Goal: Task Accomplishment & Management: Complete application form

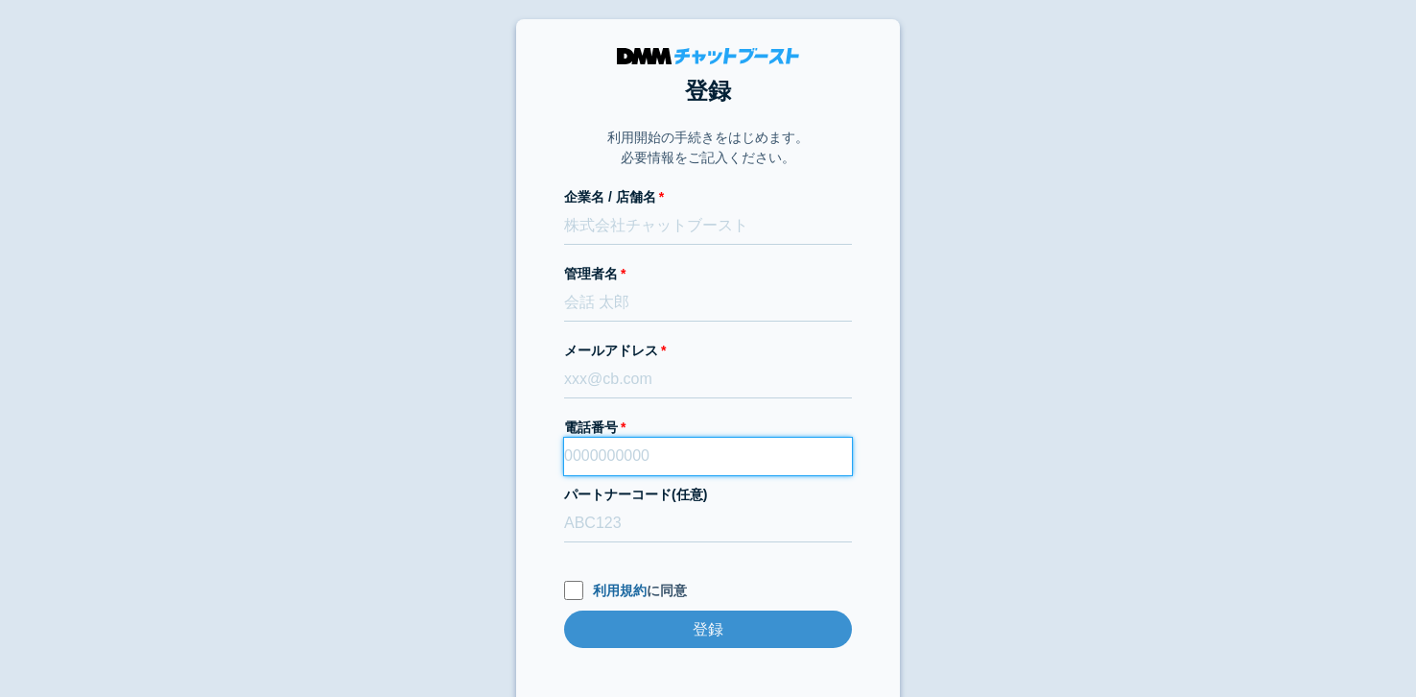
paste input "0265865999"
drag, startPoint x: 0, startPoint y: 0, endPoint x: 630, endPoint y: 446, distance: 772.4
click at [630, 446] on input "電話番号" at bounding box center [708, 456] width 288 height 37
type input "0265865999"
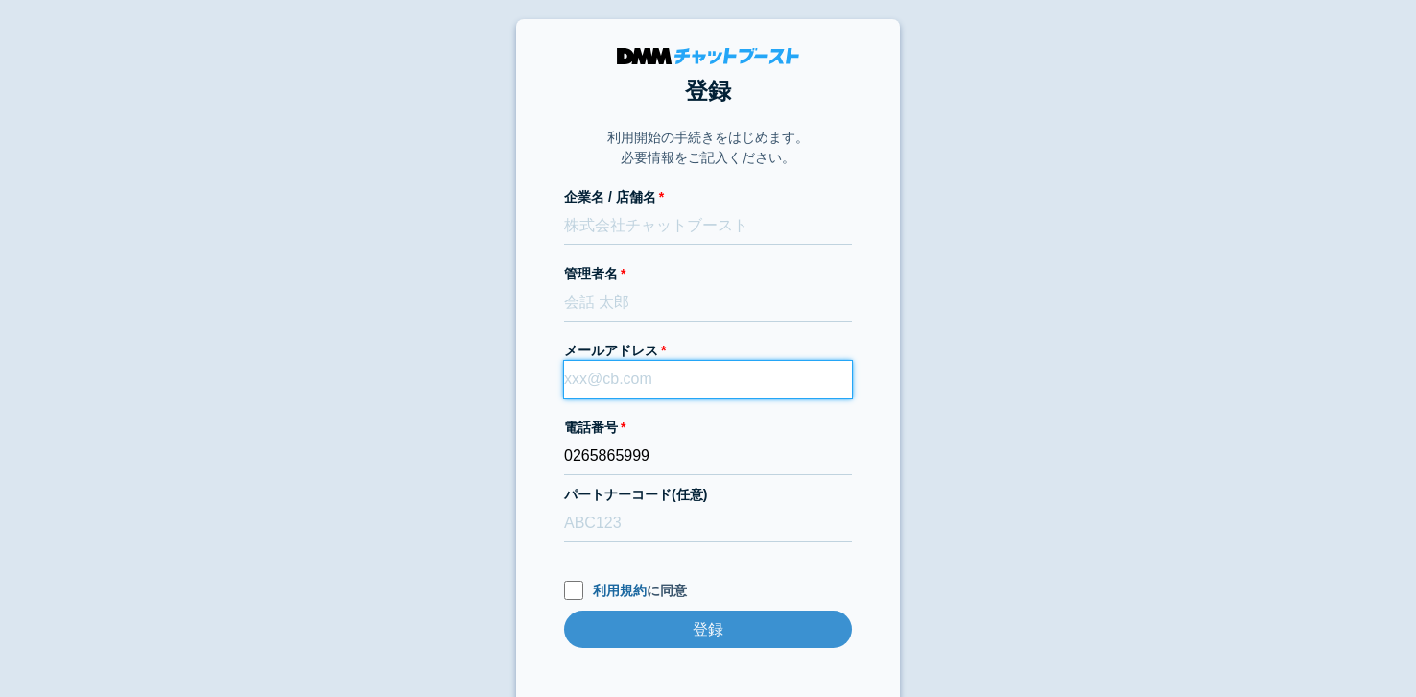
click at [645, 378] on input "メールアドレス" at bounding box center [708, 379] width 288 height 37
paste input "[EMAIL_ADDRESS][DOMAIN_NAME]"
type input "[EMAIL_ADDRESS][DOMAIN_NAME]"
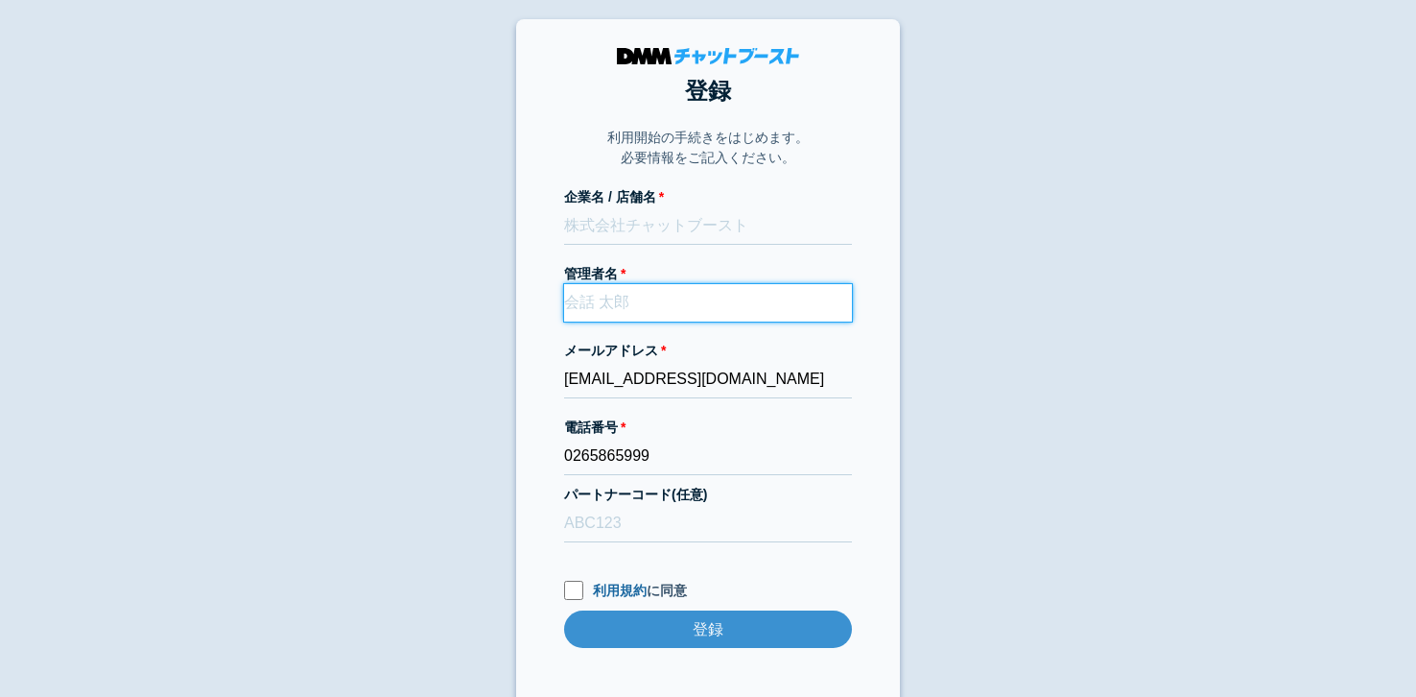
paste input "[PERSON_NAME]"
click at [736, 302] on input "[PERSON_NAME]" at bounding box center [708, 302] width 288 height 37
type input "[PERSON_NAME]"
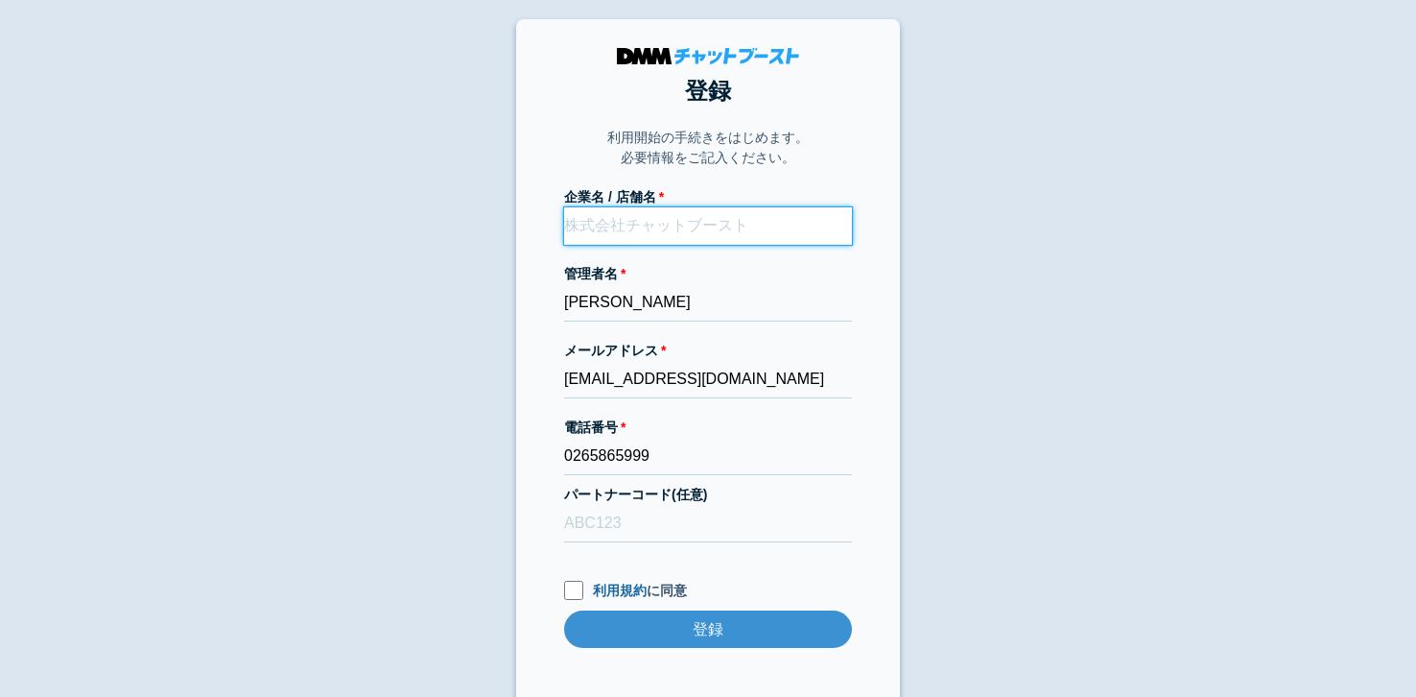
paste input "有限会社マルイチフードサービス"
click at [720, 219] on input "有限会社マルイチフードサービス" at bounding box center [708, 225] width 288 height 37
paste input "有限会社マルイチフードサービス"
click at [796, 227] on input "有限会社マルイチフードサービス有限会社マルイチフードサービス" at bounding box center [708, 225] width 288 height 37
click at [798, 233] on input "有限会社マルイチフードサービス" at bounding box center [708, 225] width 288 height 37
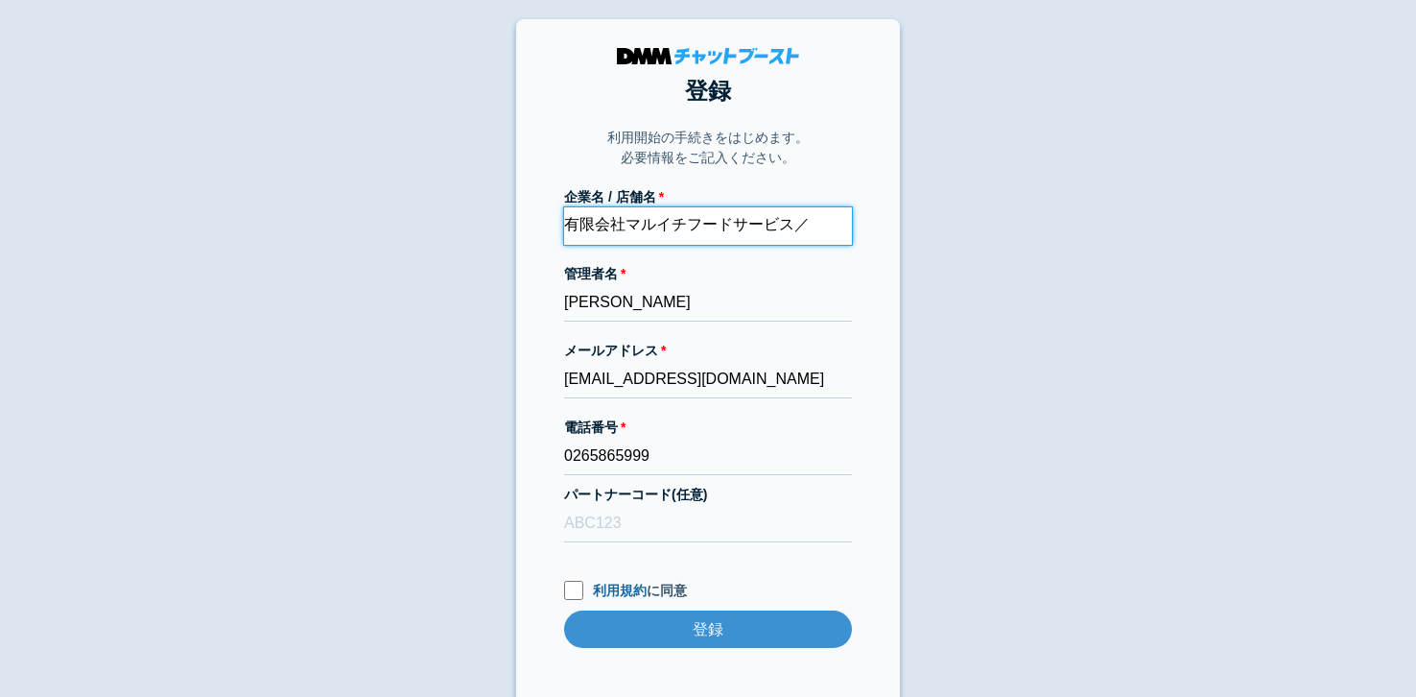
paste input "焼肉レストラン花月"
type input "有限会社マルイチフードサービス／焼肉レストラン花月"
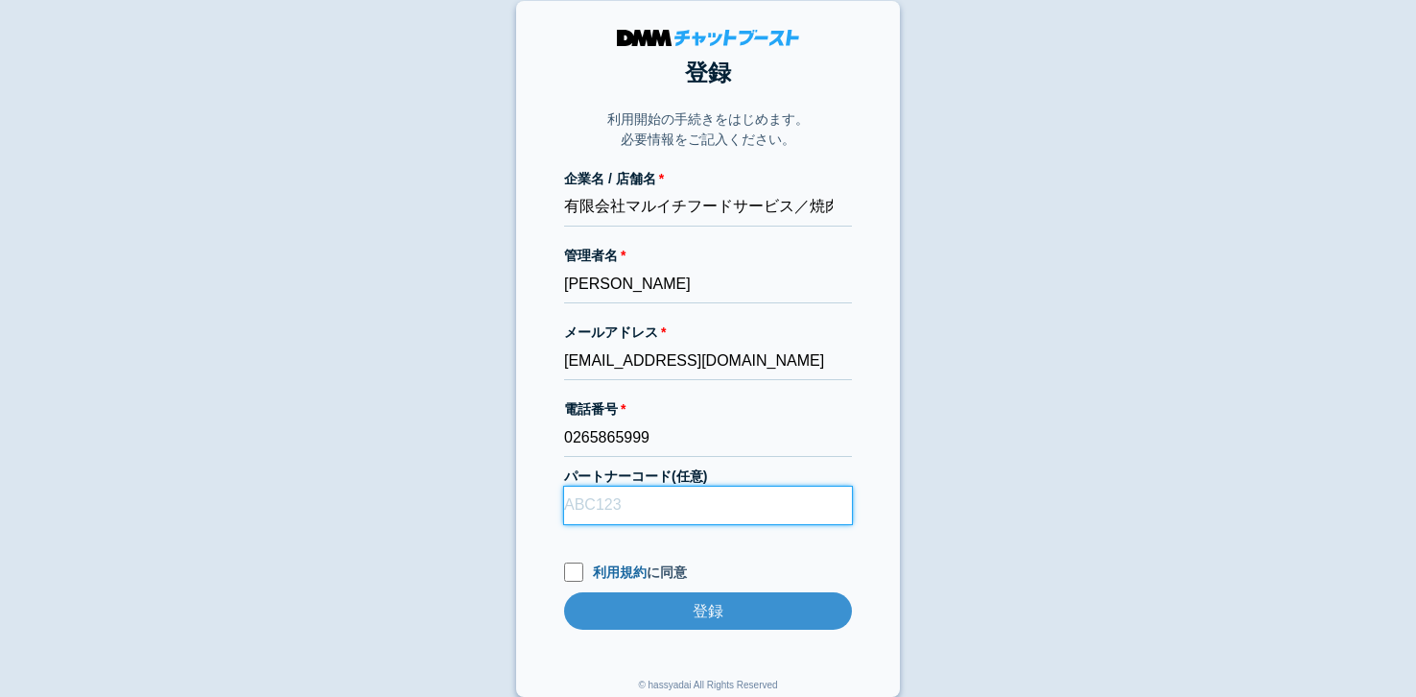
click at [625, 491] on input "パートナーコード(任意)" at bounding box center [708, 505] width 288 height 37
type input "D22013"
